Goal: Information Seeking & Learning: Find specific fact

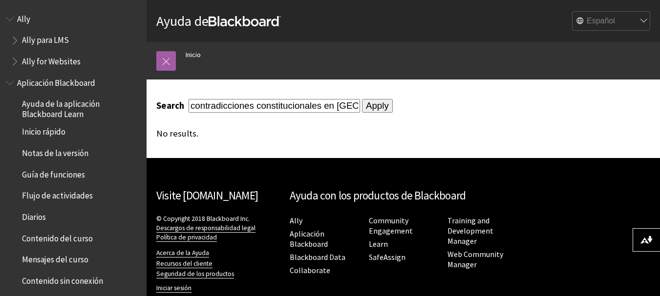
scroll to position [23, 0]
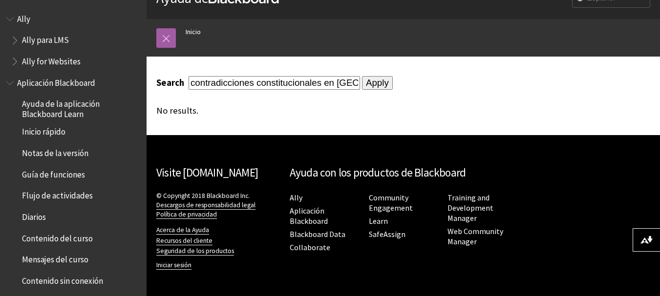
click at [364, 78] on input "Apply" at bounding box center [377, 83] width 31 height 14
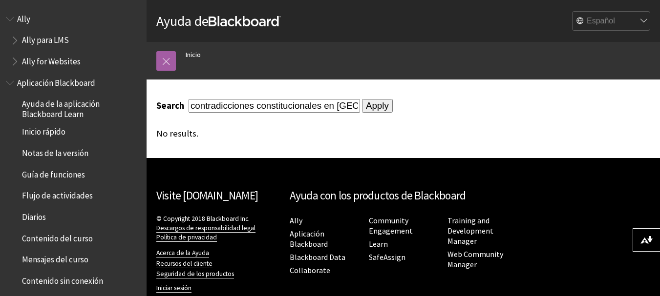
click at [288, 108] on input "contradicciones constitucionales en [GEOGRAPHIC_DATA] del lase sentencias emiti…" at bounding box center [274, 105] width 171 height 13
click at [340, 106] on input "contradicciones constitucionales en [GEOGRAPHIC_DATA] del lase sentencias emiti…" at bounding box center [274, 105] width 171 height 13
drag, startPoint x: 235, startPoint y: 109, endPoint x: 401, endPoint y: 110, distance: 166.1
click at [401, 110] on form "Search contradicciones constitucionales en [GEOGRAPHIC_DATA] del lase sentencia…" at bounding box center [330, 106] width 349 height 14
